Goal: Answer question/provide support

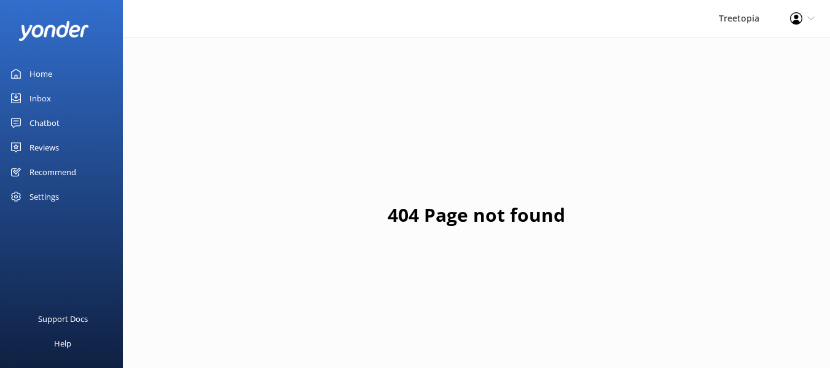
click at [44, 131] on div "Chatbot" at bounding box center [44, 123] width 30 height 25
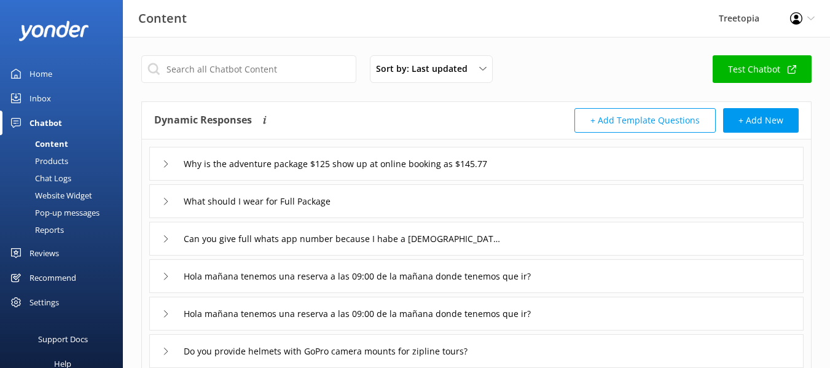
click at [44, 103] on div "Inbox" at bounding box center [40, 98] width 22 height 25
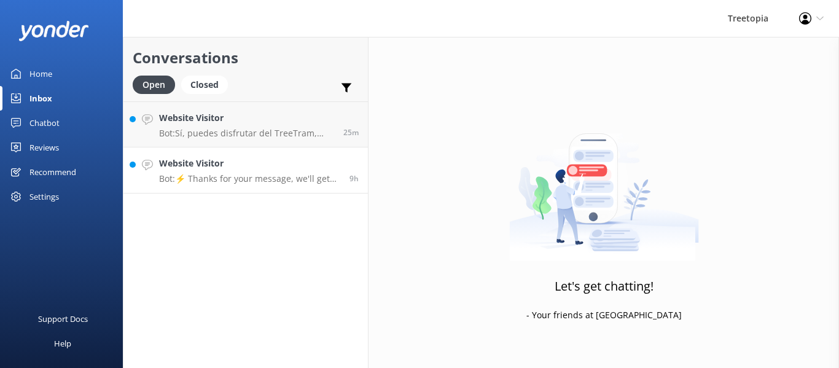
click at [250, 180] on p "Bot: ⚡ Thanks for your message, we'll get back to you as soon as we can. You're…" at bounding box center [249, 178] width 181 height 11
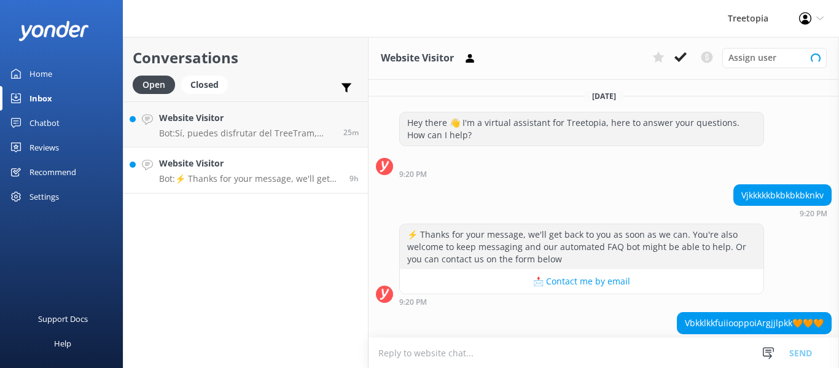
scroll to position [103, 0]
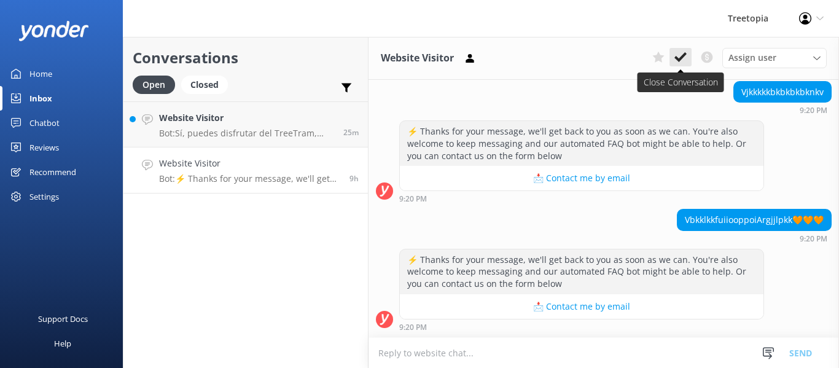
click at [682, 52] on icon at bounding box center [680, 57] width 12 height 12
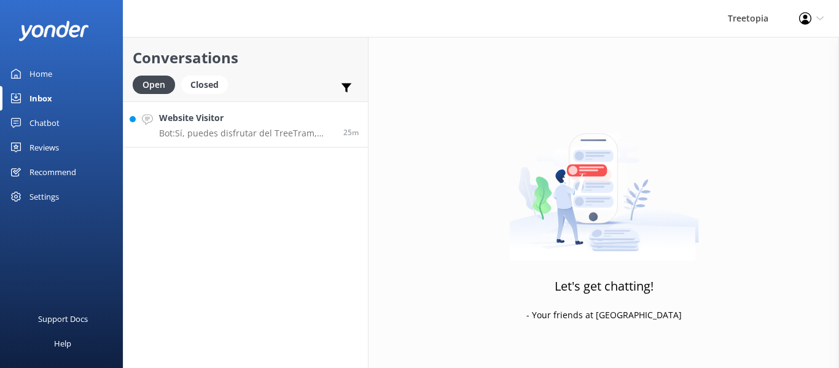
click at [283, 125] on div "Website Visitor Bot: Sí, puedes disfrutar del TreeTram, que es un teleférico en…" at bounding box center [246, 124] width 175 height 26
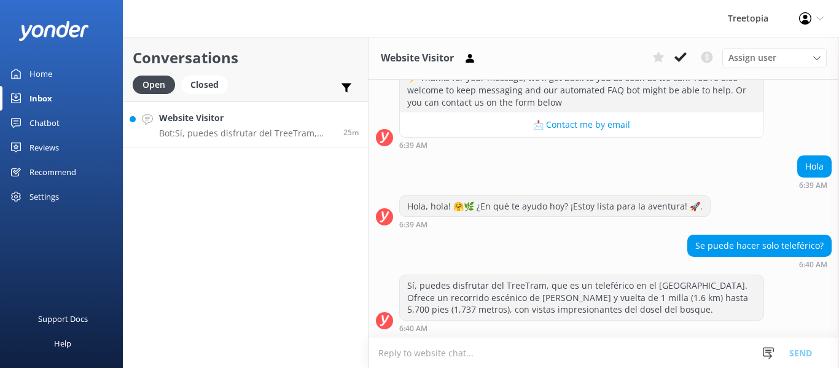
scroll to position [158, 0]
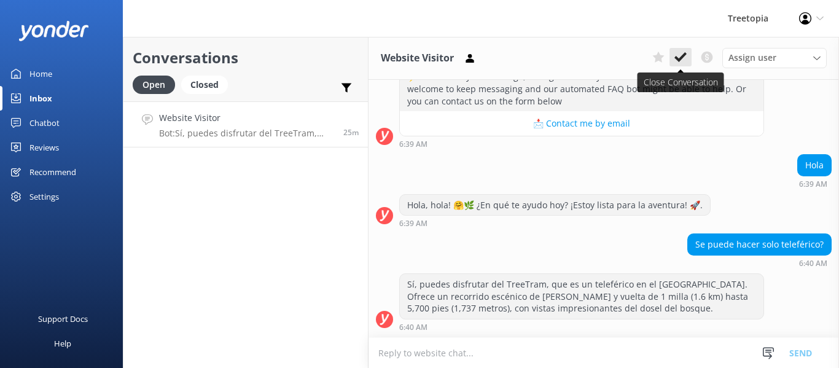
click at [684, 64] on button at bounding box center [681, 57] width 22 height 18
